Goal: Task Accomplishment & Management: Complete application form

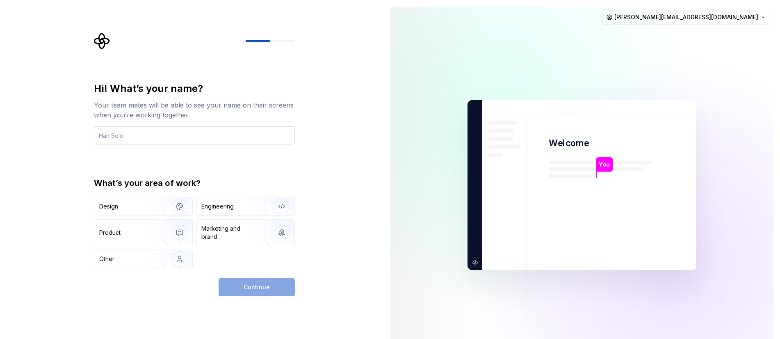
click at [220, 139] on input "text" at bounding box center [194, 135] width 201 height 18
type input "Clara"
click at [241, 291] on div "Continue" at bounding box center [256, 287] width 76 height 18
click at [181, 257] on img "button" at bounding box center [174, 258] width 52 height 55
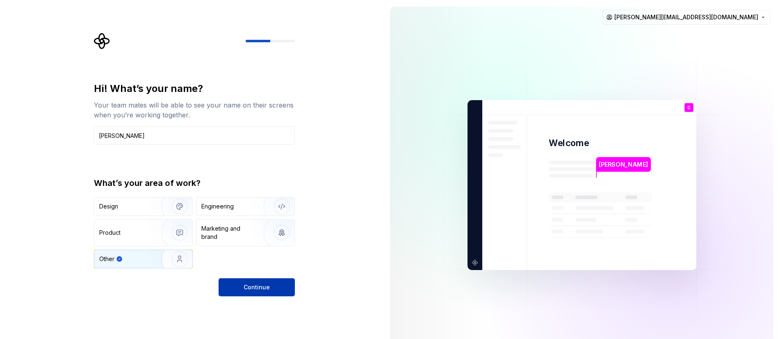
click at [237, 291] on button "Continue" at bounding box center [256, 287] width 76 height 18
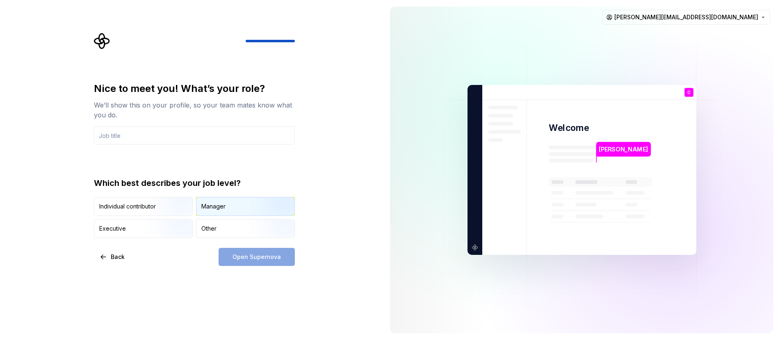
click at [244, 205] on div "Manager" at bounding box center [245, 206] width 98 height 18
click at [171, 230] on img "button" at bounding box center [172, 238] width 52 height 55
click at [231, 206] on div "Manager" at bounding box center [245, 206] width 98 height 18
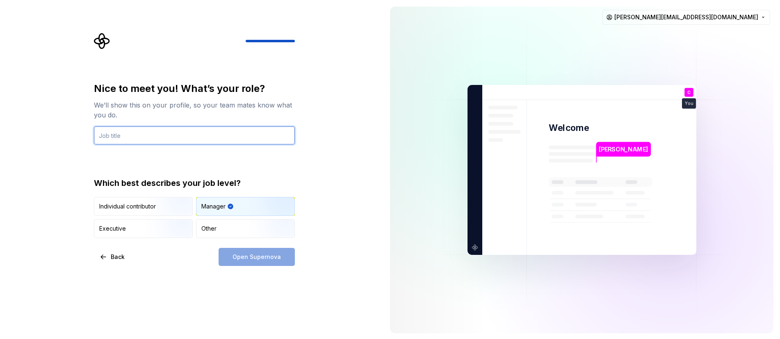
click at [245, 139] on input "text" at bounding box center [194, 135] width 201 height 18
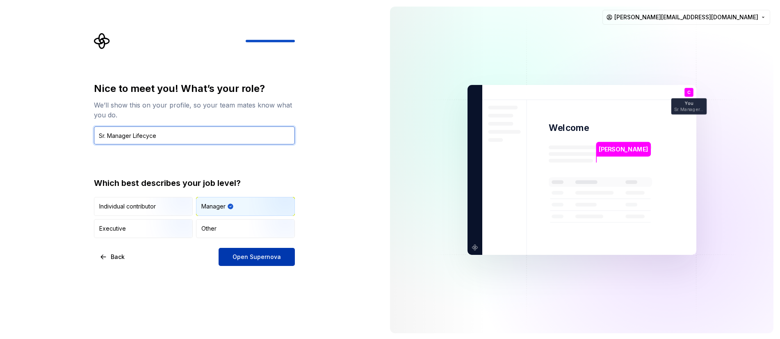
type input "Sr. Manager Lifecyce"
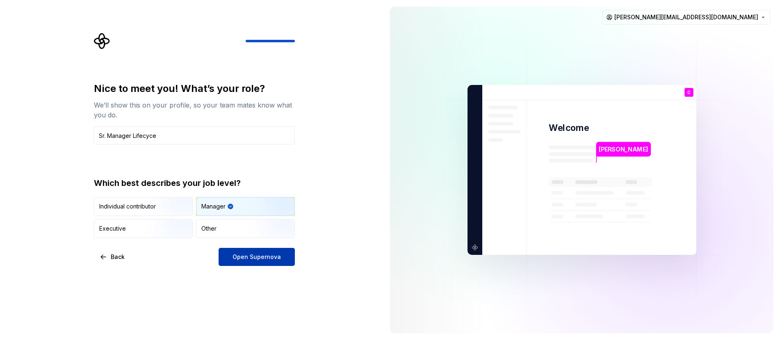
click at [283, 257] on button "Open Supernova" at bounding box center [256, 257] width 76 height 18
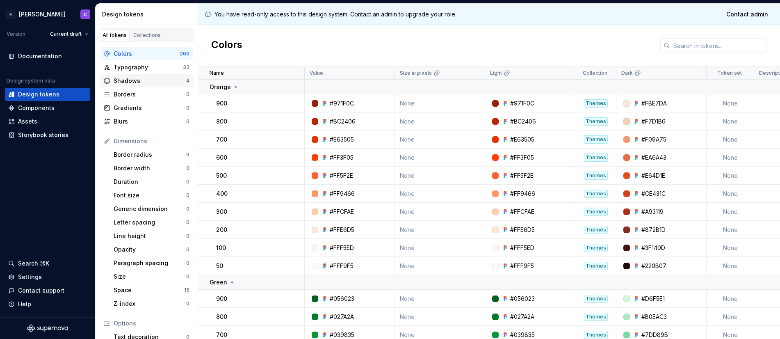
click at [137, 86] on div "Shadows 4" at bounding box center [146, 80] width 92 height 13
